Goal: Task Accomplishment & Management: Manage account settings

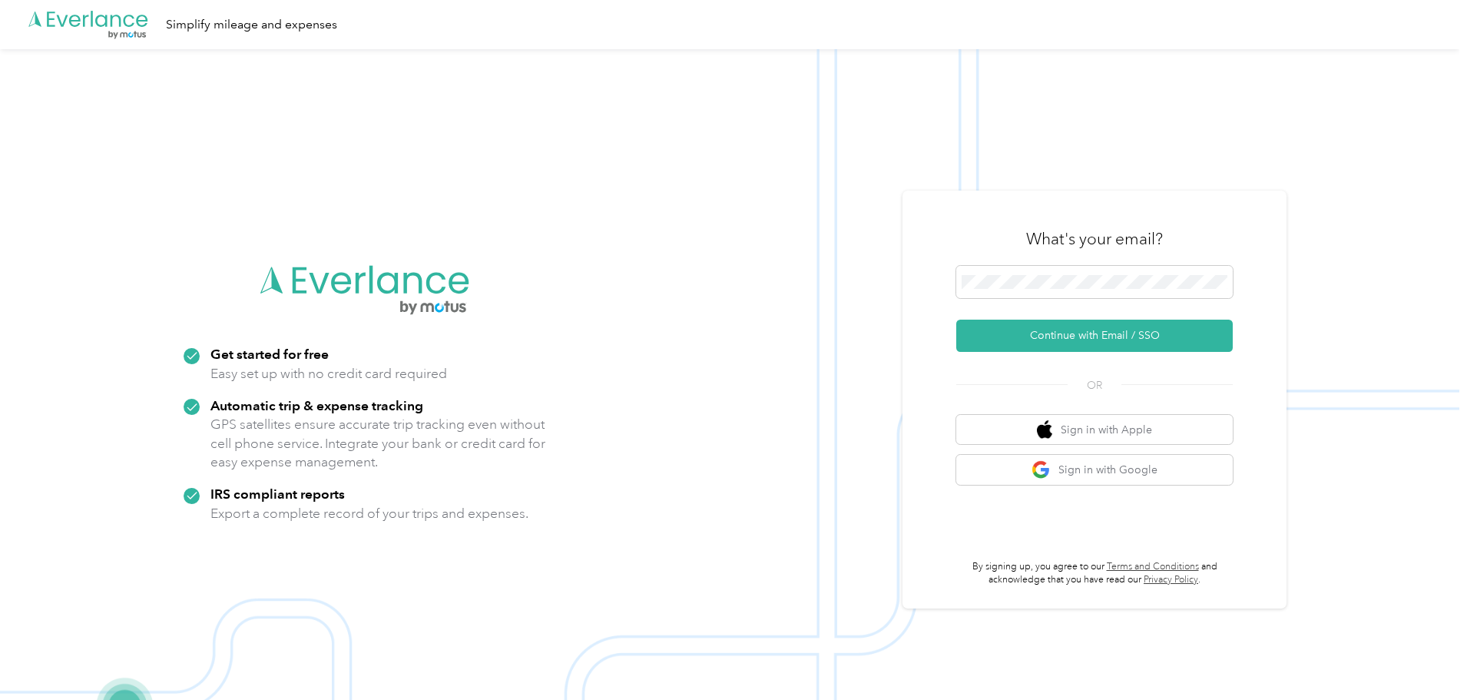
click at [1147, 129] on img at bounding box center [730, 399] width 1460 height 700
click at [1056, 270] on span at bounding box center [1094, 282] width 277 height 32
click at [1113, 179] on img at bounding box center [730, 399] width 1460 height 700
click at [1215, 280] on keeper-lock "Open Keeper Popup" at bounding box center [1216, 282] width 18 height 18
click at [1104, 343] on button "Continue with Email / SSO" at bounding box center [1094, 336] width 277 height 32
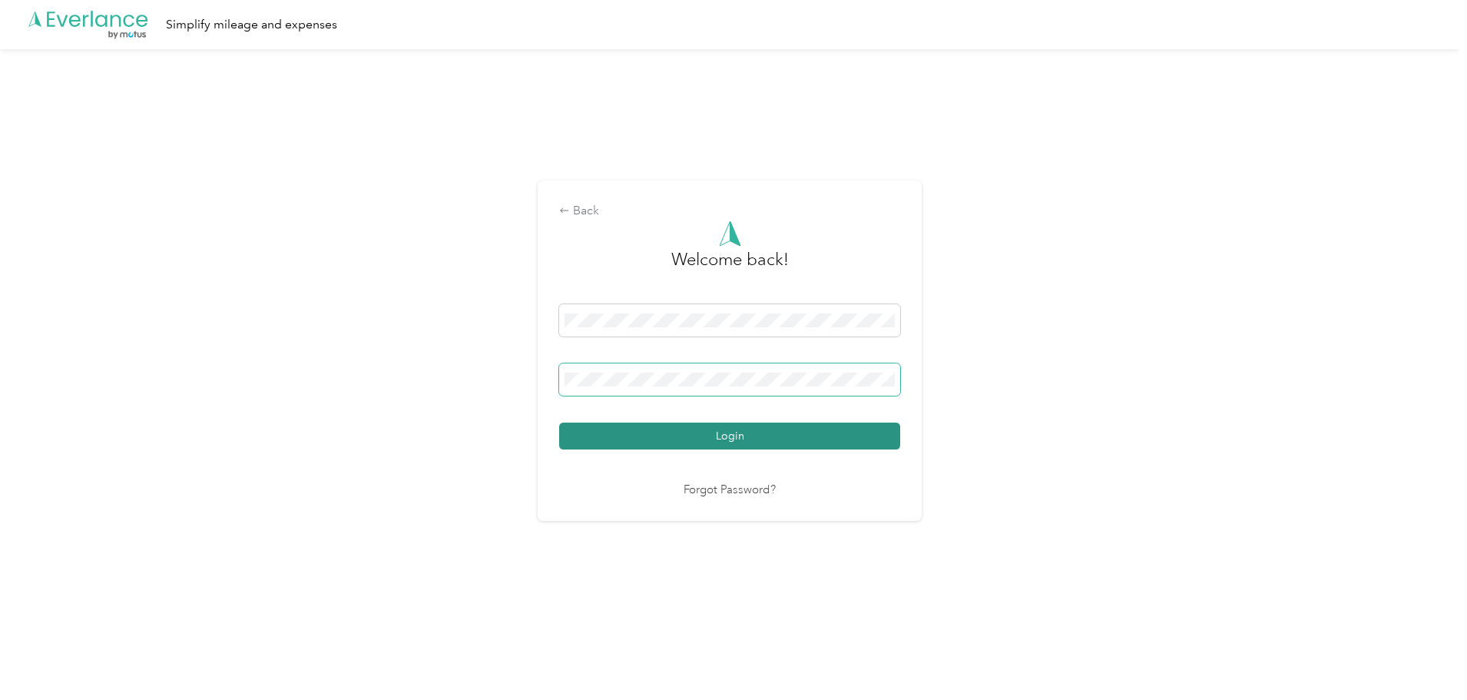
click at [821, 439] on button "Login" at bounding box center [729, 436] width 341 height 27
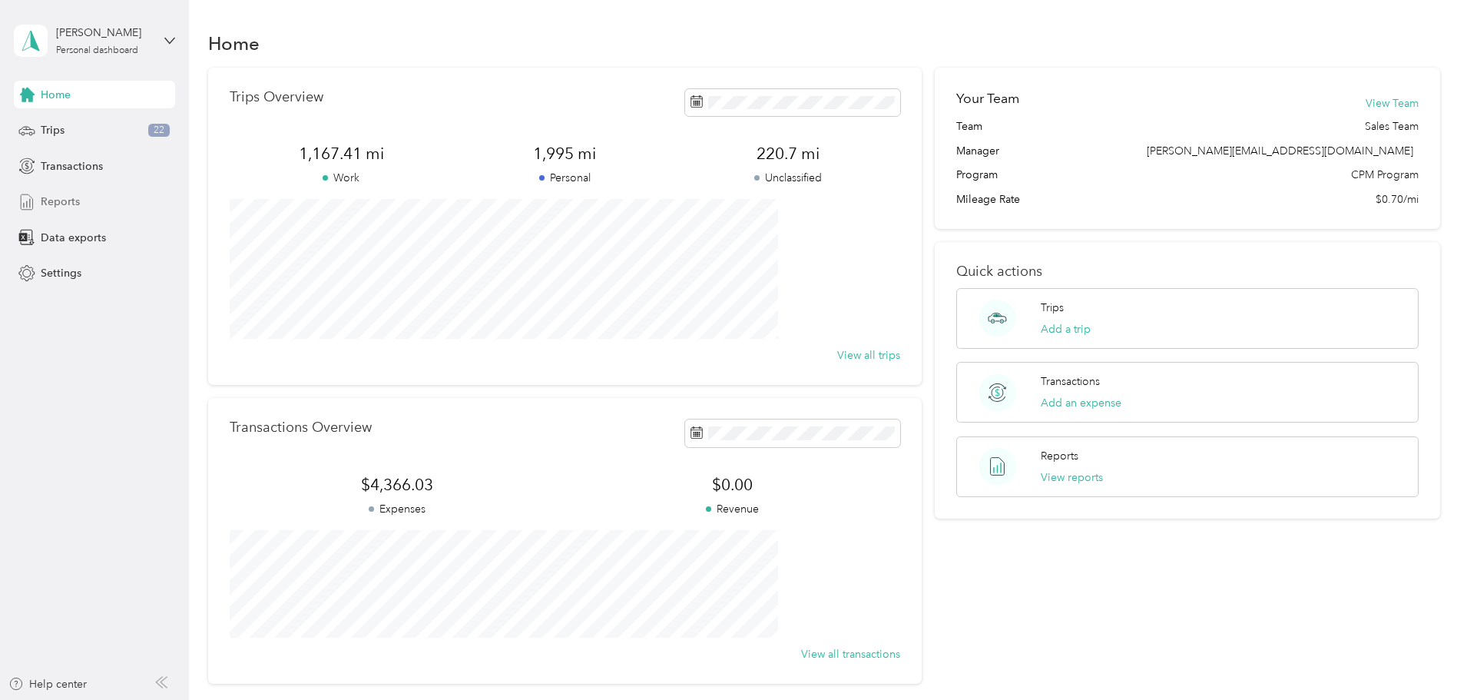
click at [58, 204] on span "Reports" at bounding box center [60, 202] width 39 height 16
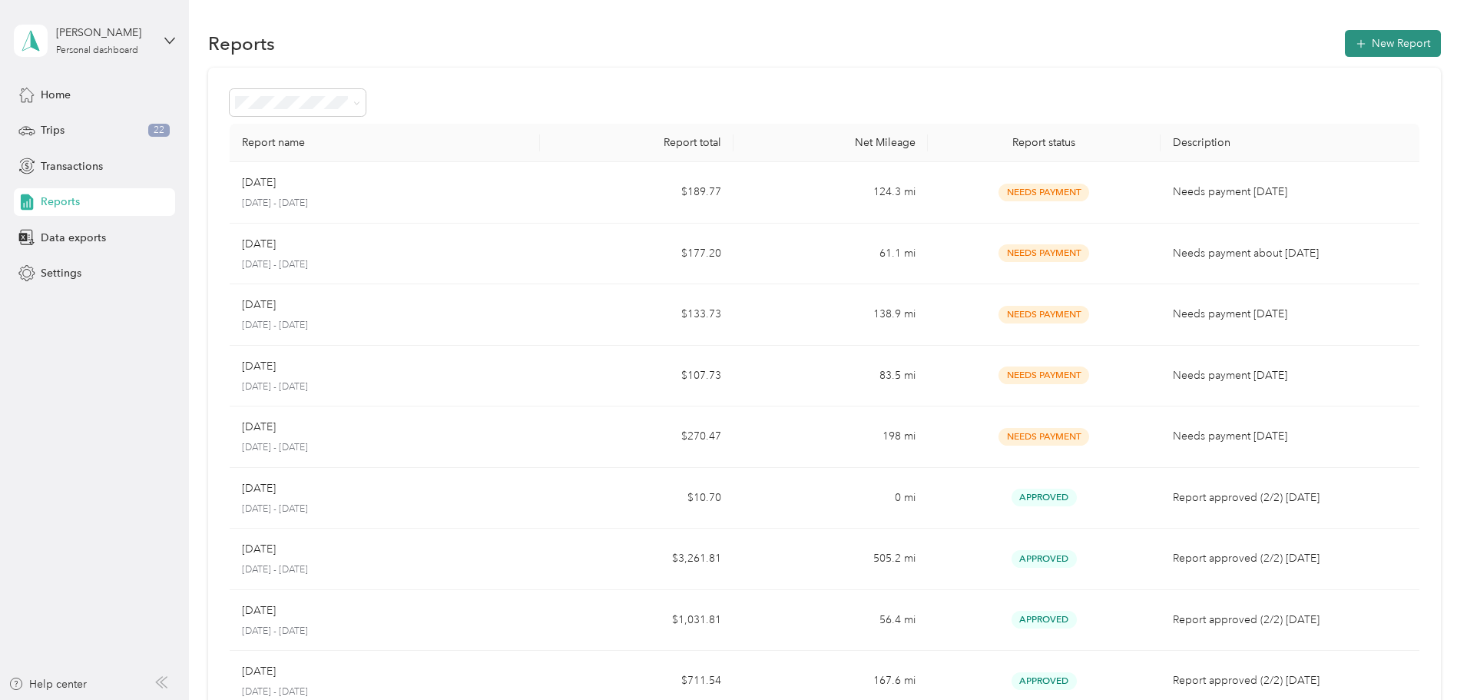
click at [1345, 42] on button "New Report" at bounding box center [1393, 43] width 96 height 27
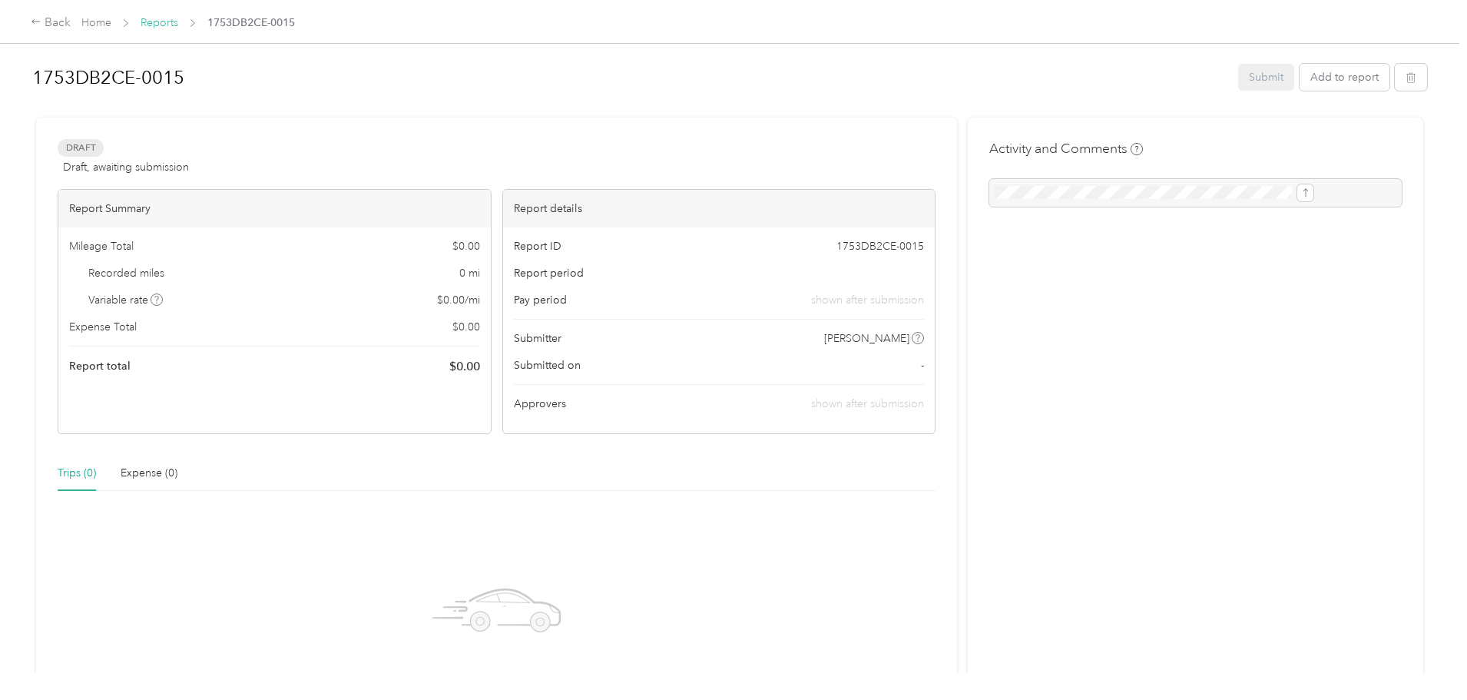
click at [178, 21] on link "Reports" at bounding box center [160, 22] width 38 height 13
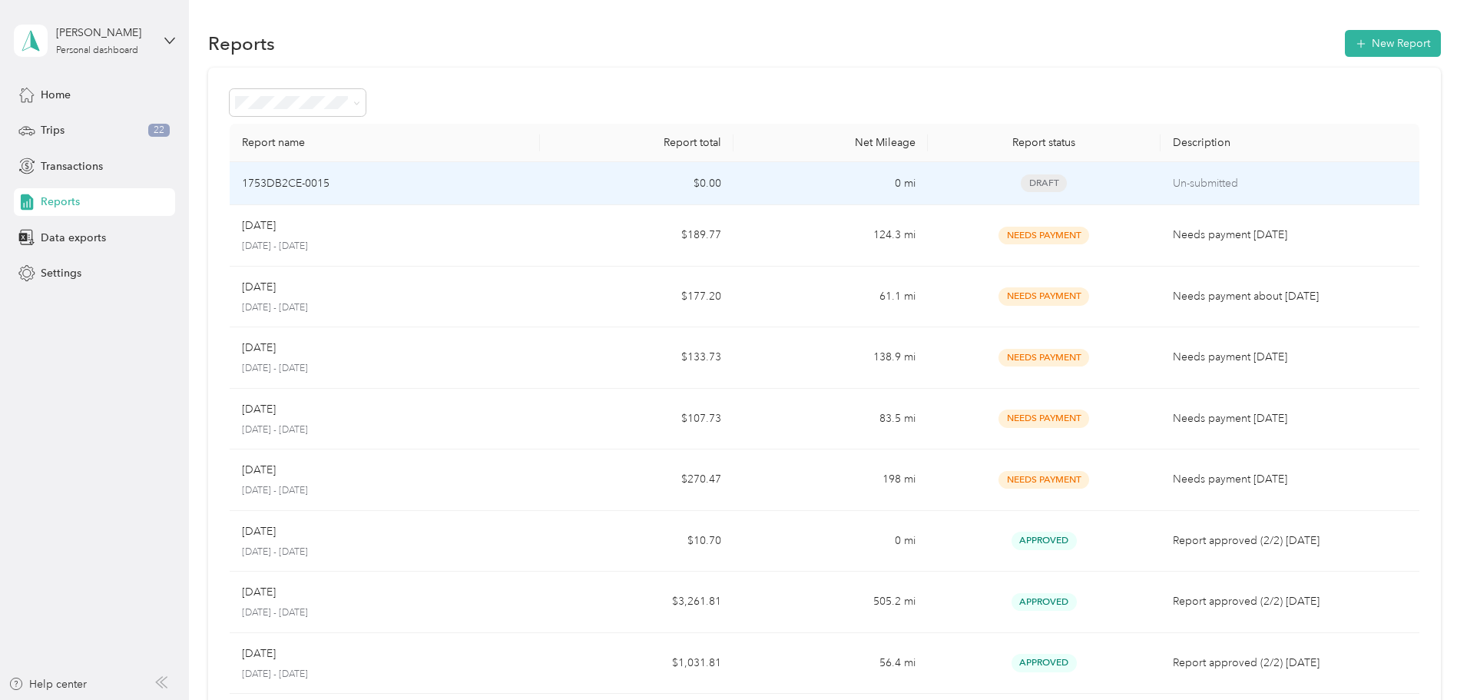
click at [1238, 186] on p "Un-submitted" at bounding box center [1290, 183] width 234 height 17
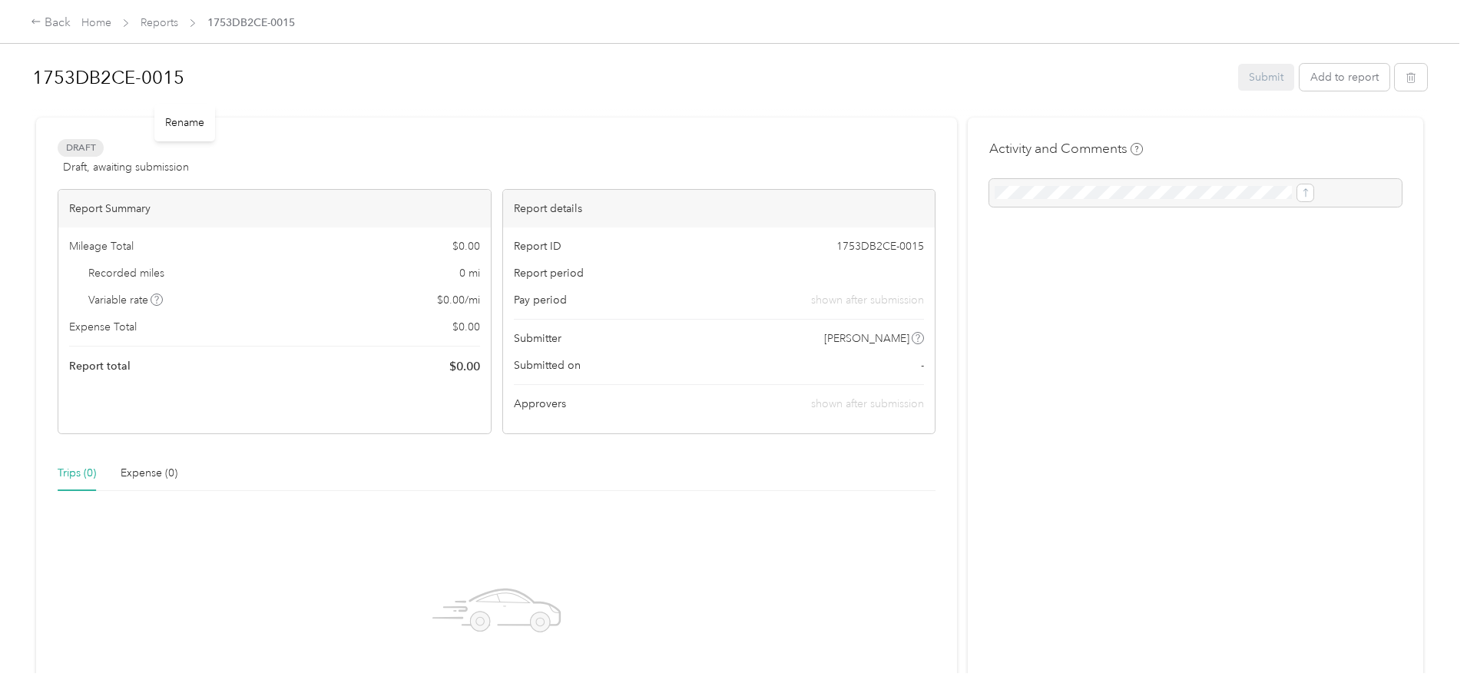
click at [977, 77] on h1 "1753DB2CE-0015" at bounding box center [629, 77] width 1195 height 37
click at [1406, 75] on icon "button" at bounding box center [1411, 77] width 11 height 11
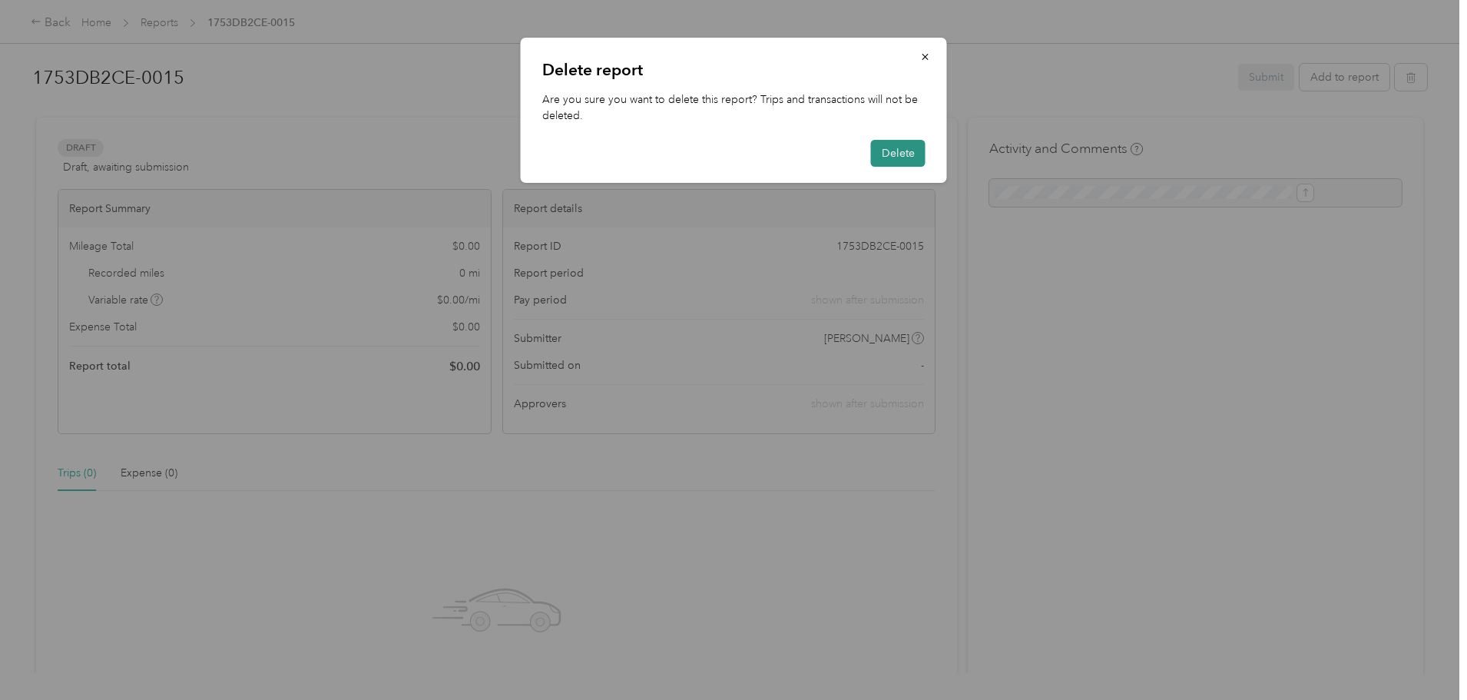
click at [915, 151] on button "Delete" at bounding box center [898, 153] width 55 height 27
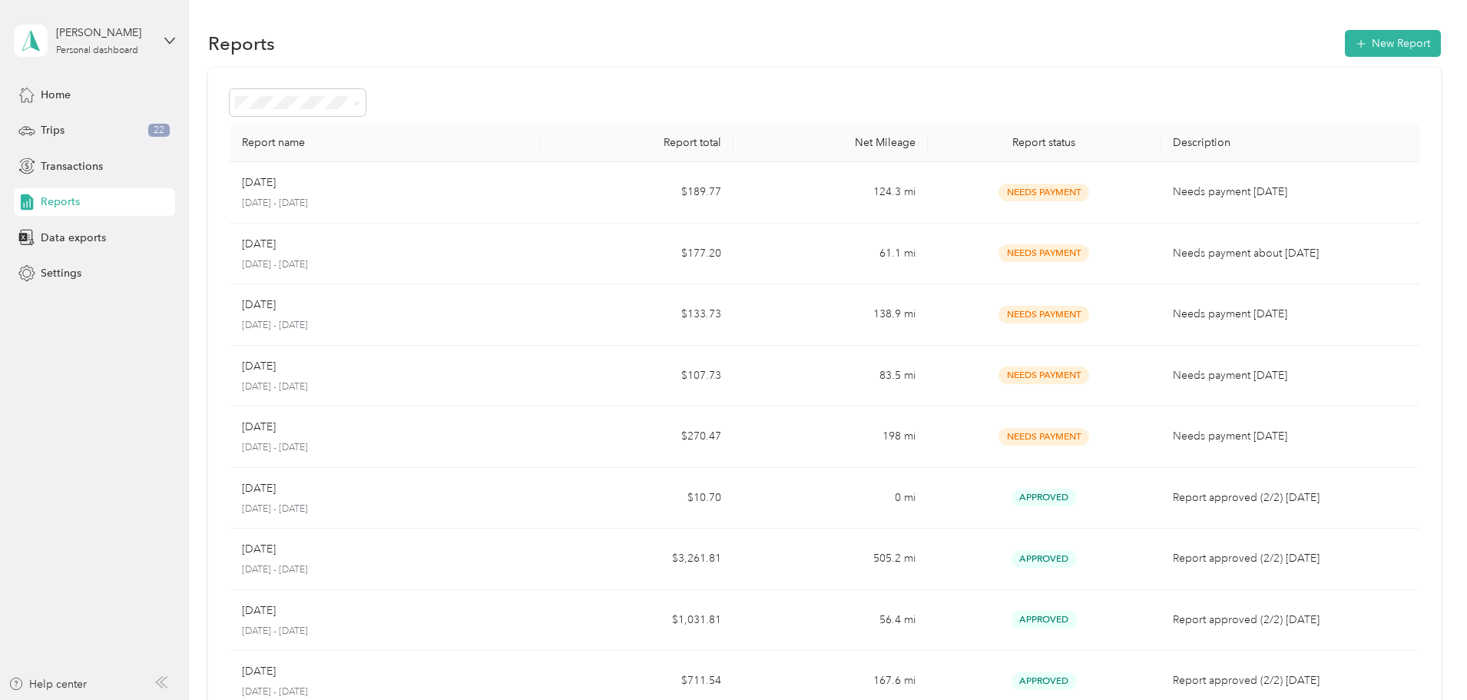
click at [1089, 76] on div "Report name Report total Net Mileage Report status Description Aug 2025 August …" at bounding box center [824, 453] width 1233 height 771
drag, startPoint x: 908, startPoint y: 48, endPoint x: 940, endPoint y: 82, distance: 46.8
click at [908, 48] on div "Reports New Report" at bounding box center [824, 43] width 1233 height 32
click at [248, 28] on div "Reports New Report" at bounding box center [824, 43] width 1233 height 32
click at [1022, 10] on div "Reports New Report Report name Report total Net Mileage Report status Descripti…" at bounding box center [824, 460] width 1271 height 921
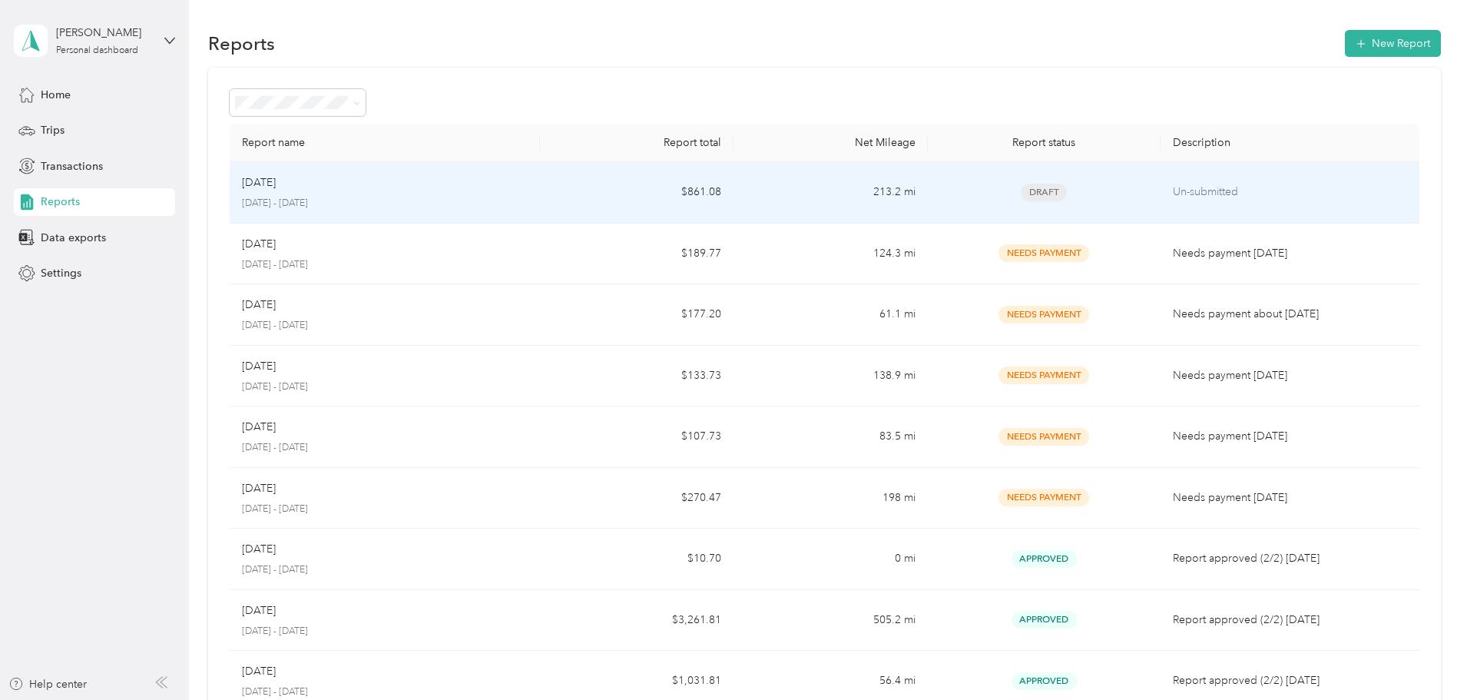
click at [727, 197] on td "$861.08" at bounding box center [637, 192] width 194 height 61
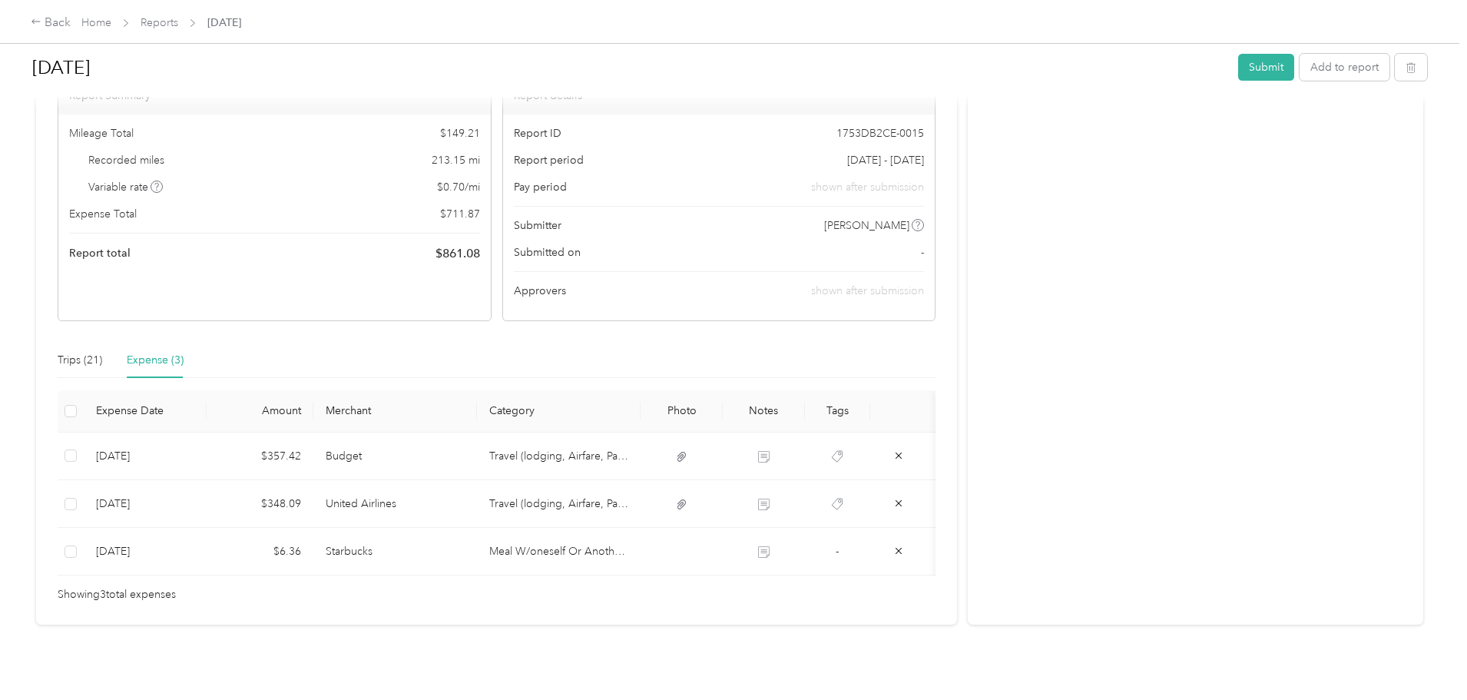
scroll to position [141, 0]
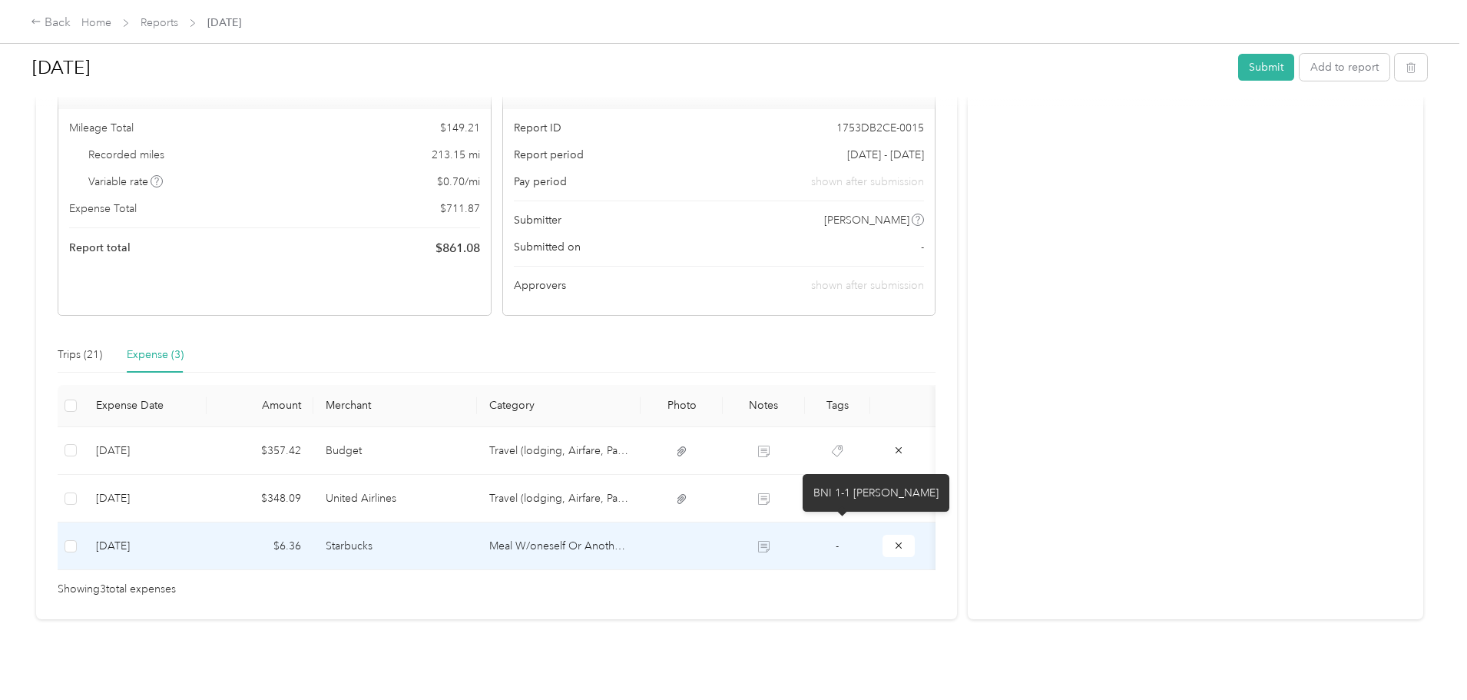
click at [770, 541] on icon at bounding box center [764, 547] width 12 height 12
click at [632, 524] on td "Meal W/oneself Or Another Employee(s)" at bounding box center [559, 546] width 164 height 48
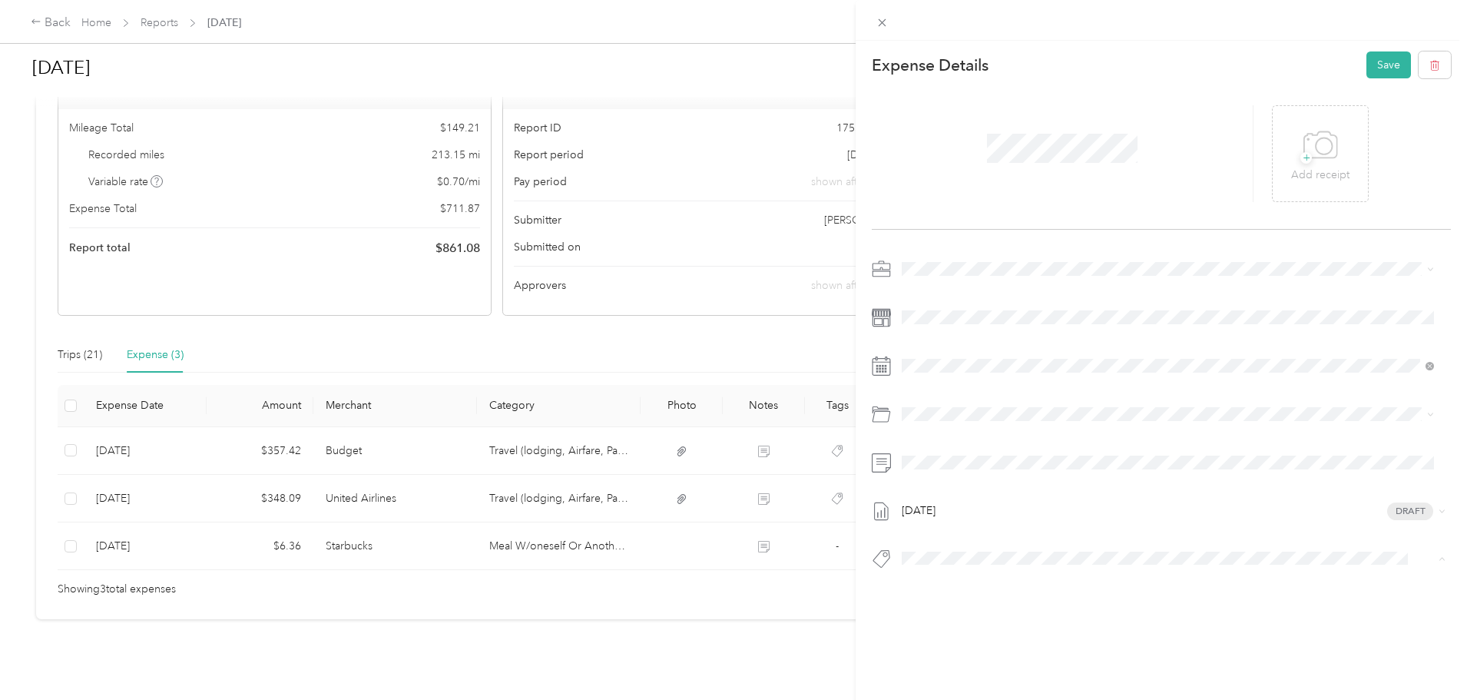
click at [994, 408] on span "Corporate Credit Card Used" at bounding box center [978, 413] width 121 height 14
click at [1372, 58] on button "Save" at bounding box center [1389, 64] width 45 height 27
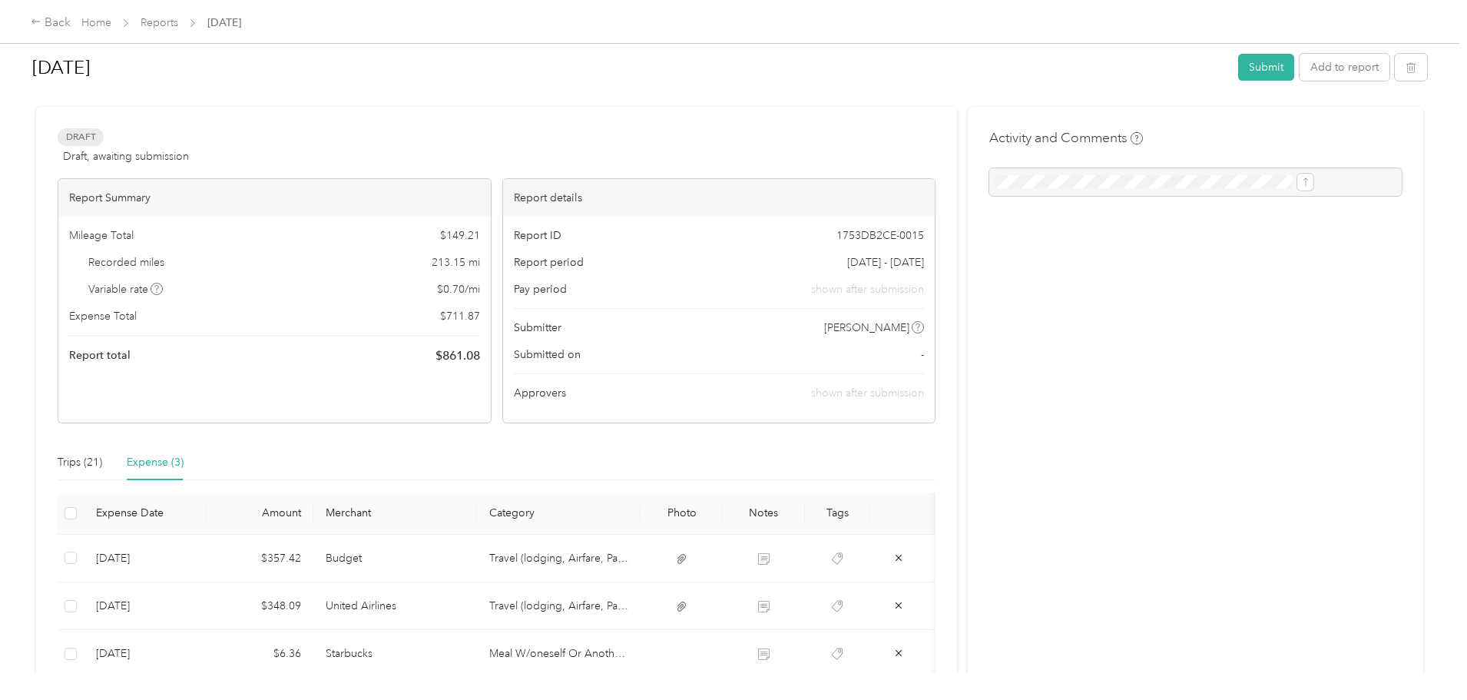
scroll to position [0, 0]
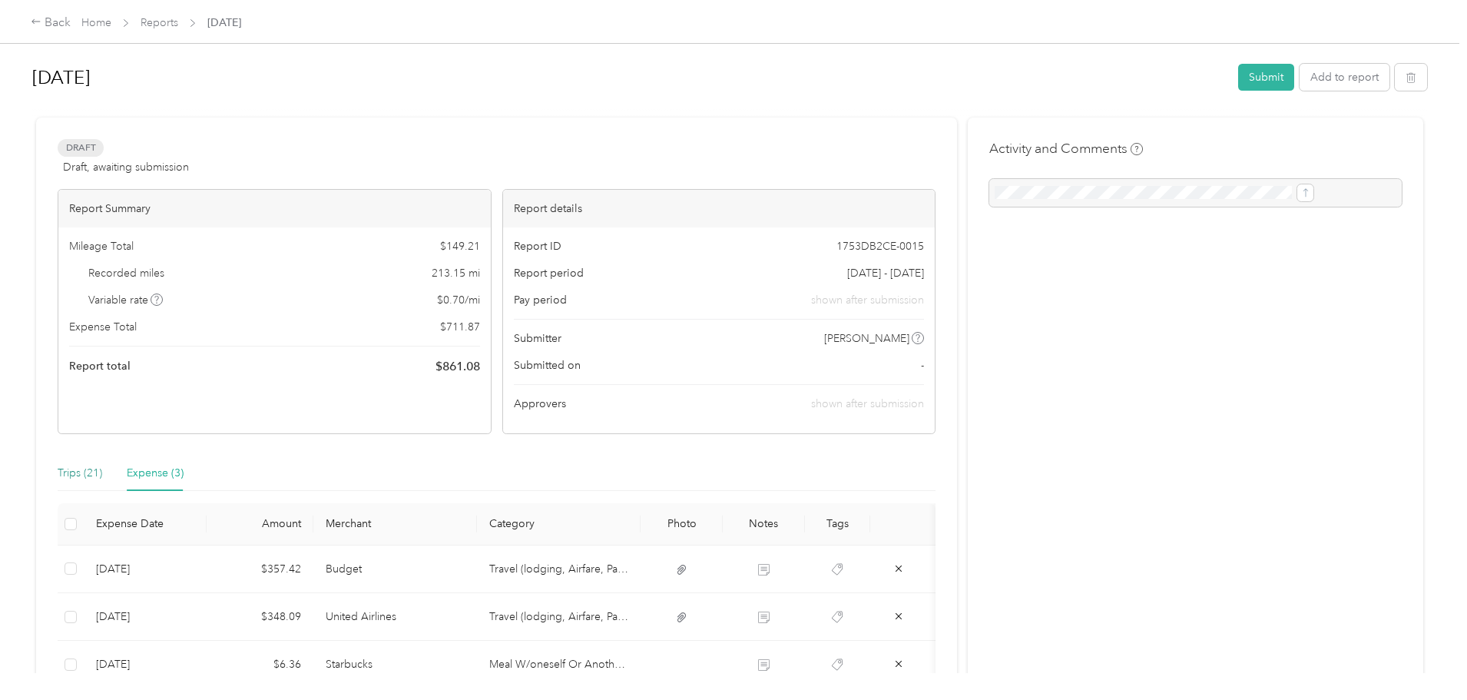
click at [102, 469] on div "Trips (21)" at bounding box center [80, 473] width 45 height 17
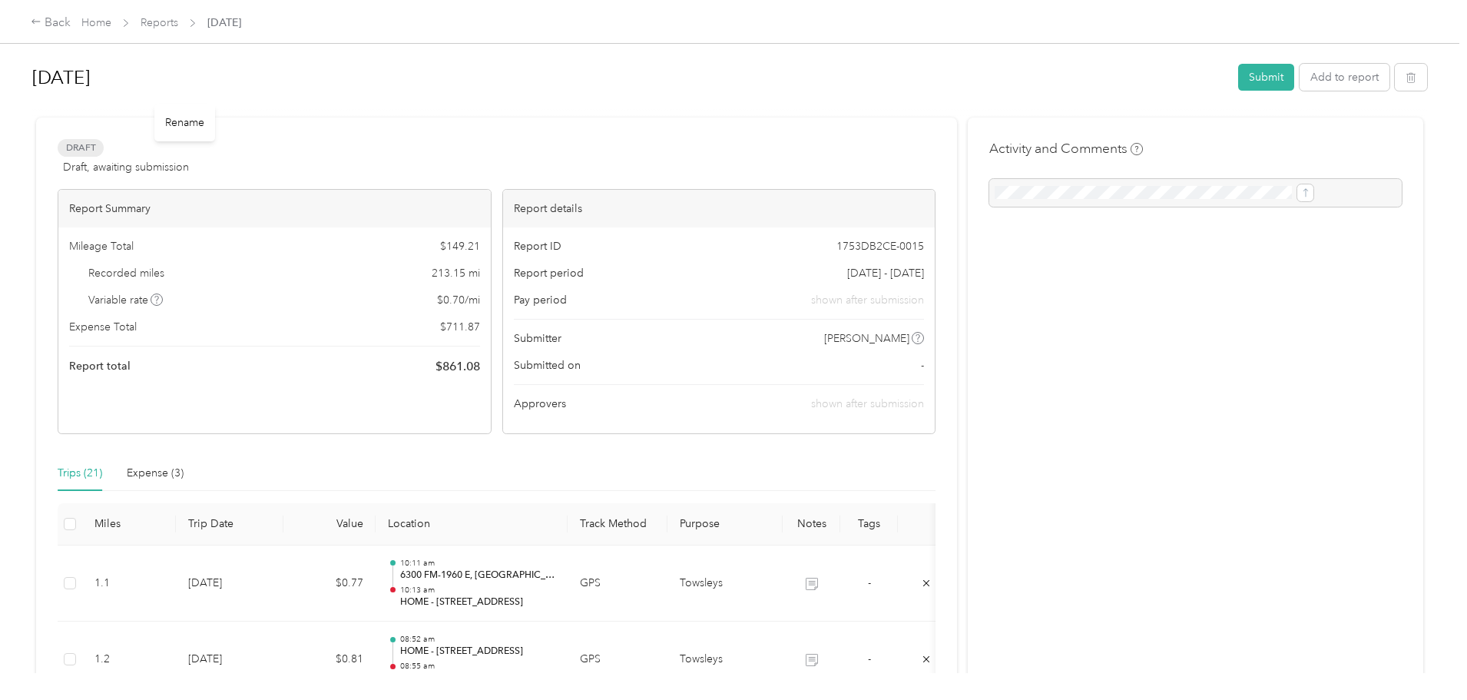
click at [719, 83] on h1 "[DATE]" at bounding box center [629, 77] width 1195 height 37
click at [1238, 78] on button "Submit" at bounding box center [1266, 79] width 56 height 27
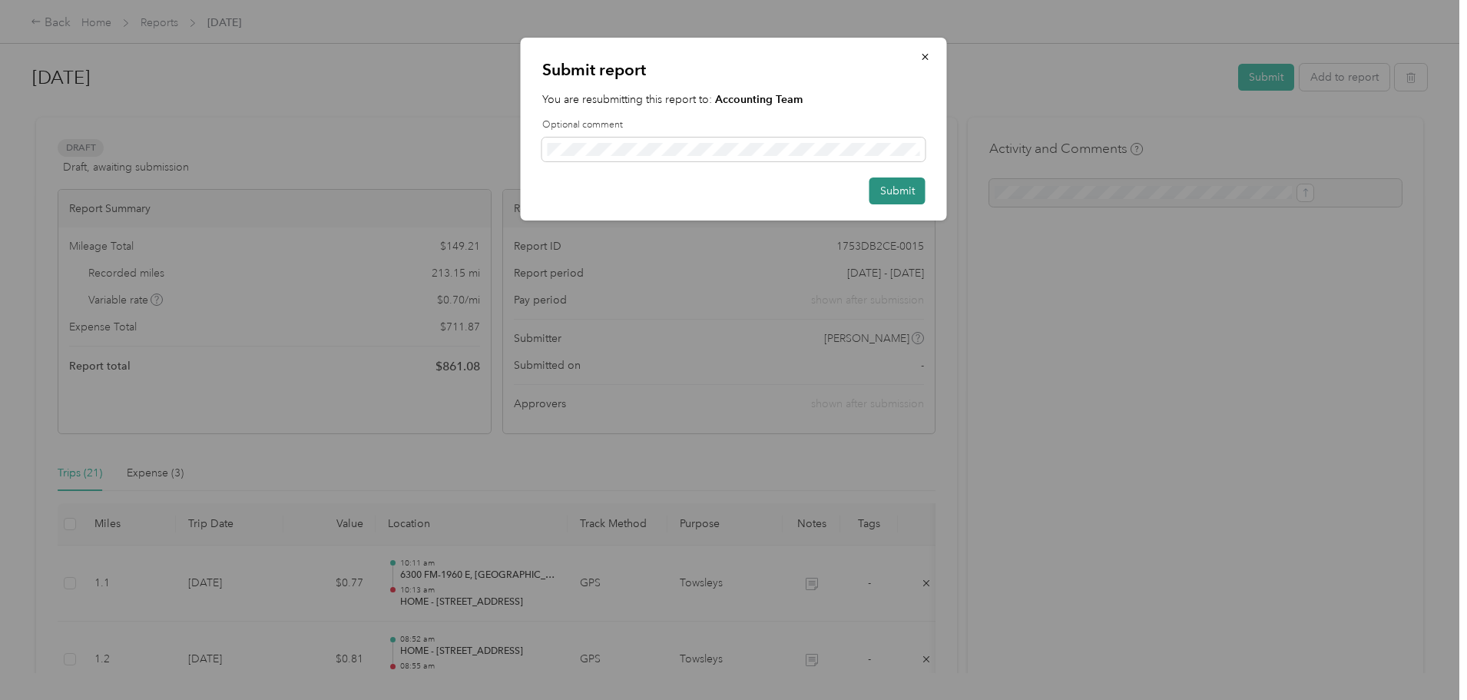
click at [886, 191] on button "Submit" at bounding box center [898, 190] width 56 height 27
